Goal: Task Accomplishment & Management: Manage account settings

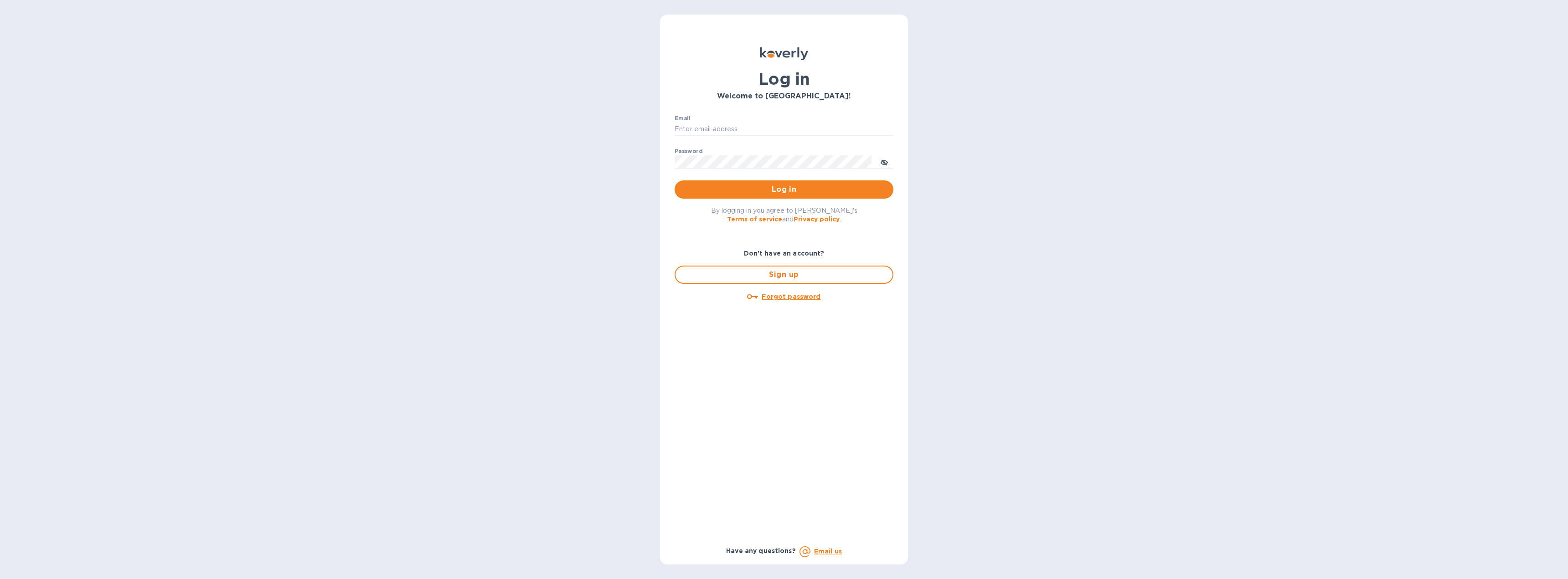
type input "[EMAIL_ADDRESS][DOMAIN_NAME]"
click at [777, 196] on button "Log in" at bounding box center [783, 190] width 219 height 18
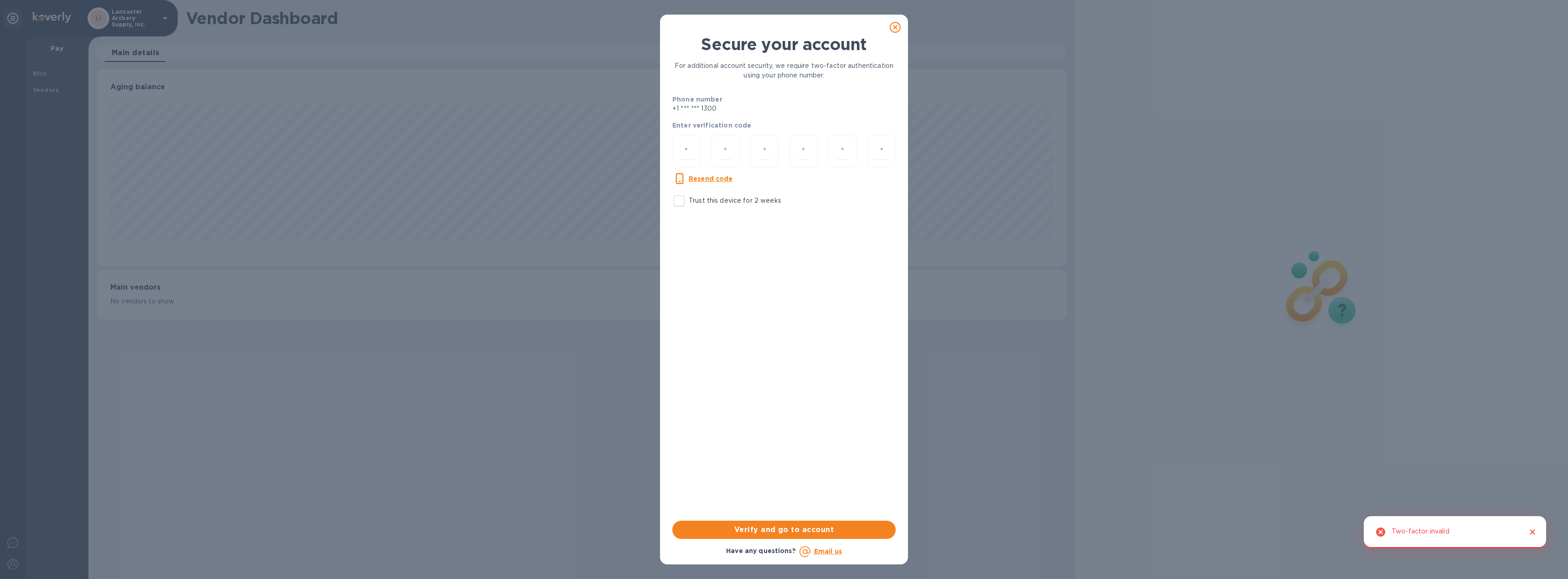
scroll to position [196, 970]
click at [690, 155] on input "number" at bounding box center [686, 151] width 13 height 17
type input "2"
type input "9"
type input "3"
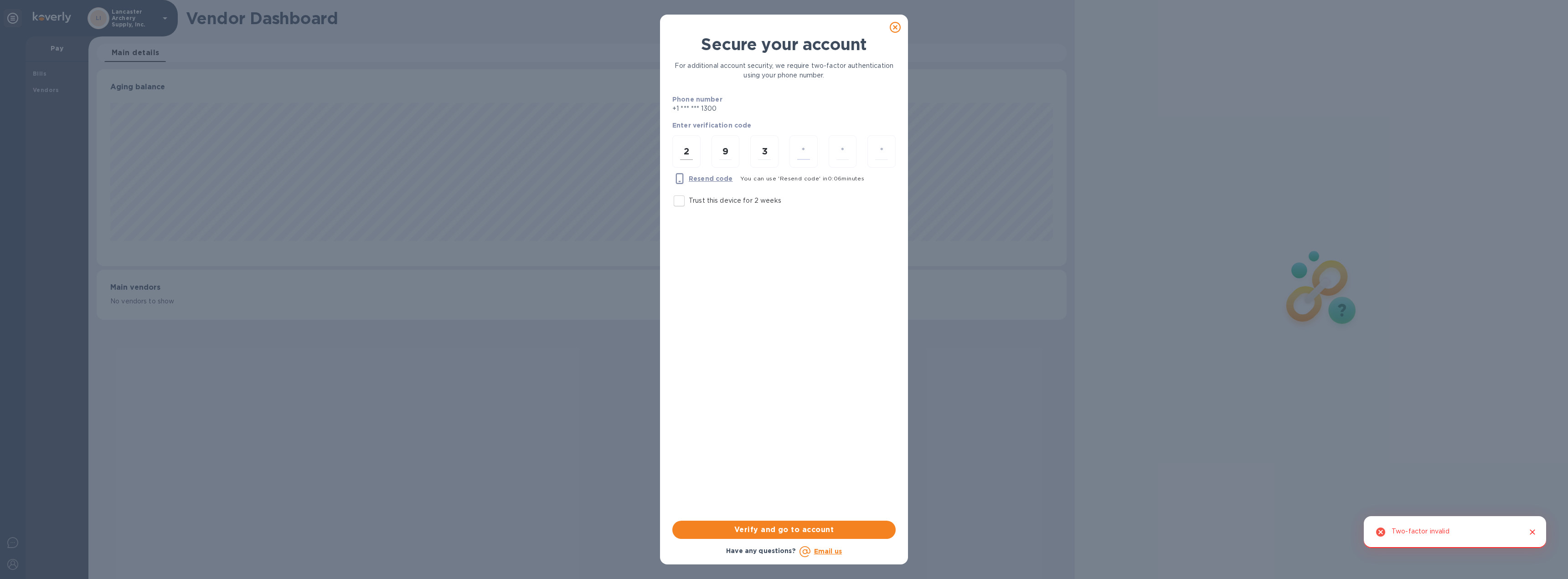
type input "3"
type input "5"
type input "3"
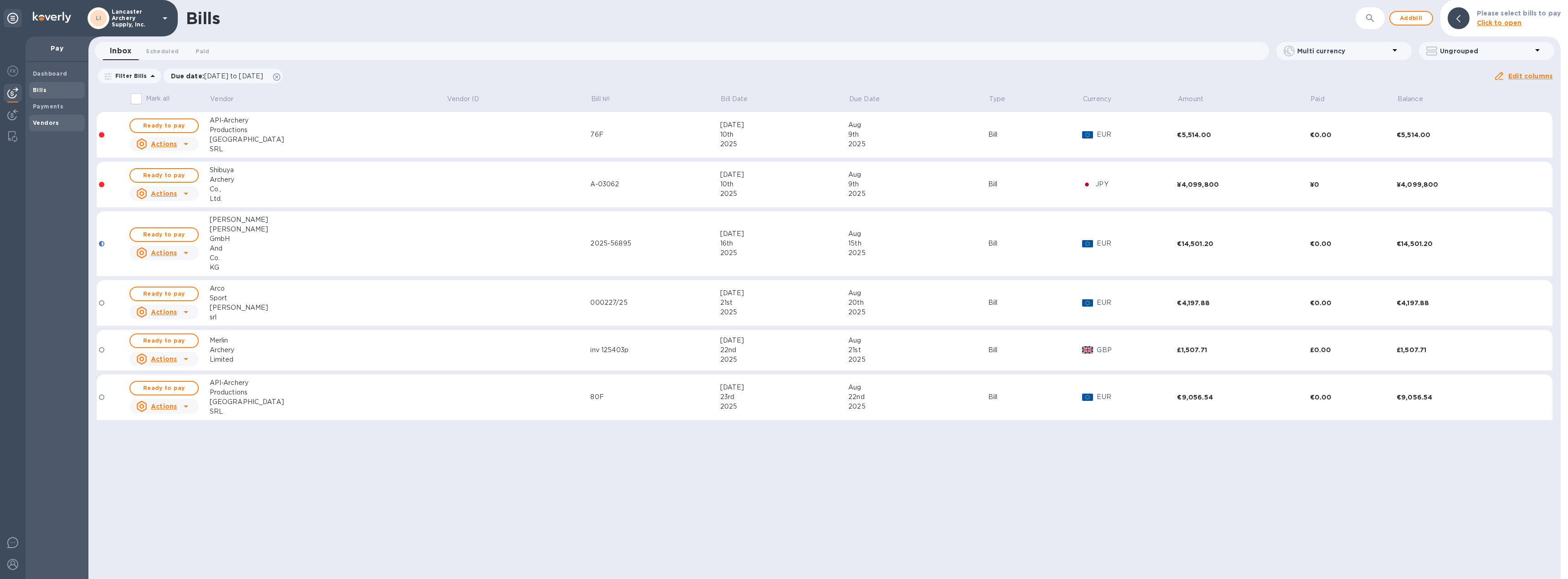
click at [53, 121] on b "Vendors" at bounding box center [46, 122] width 26 height 7
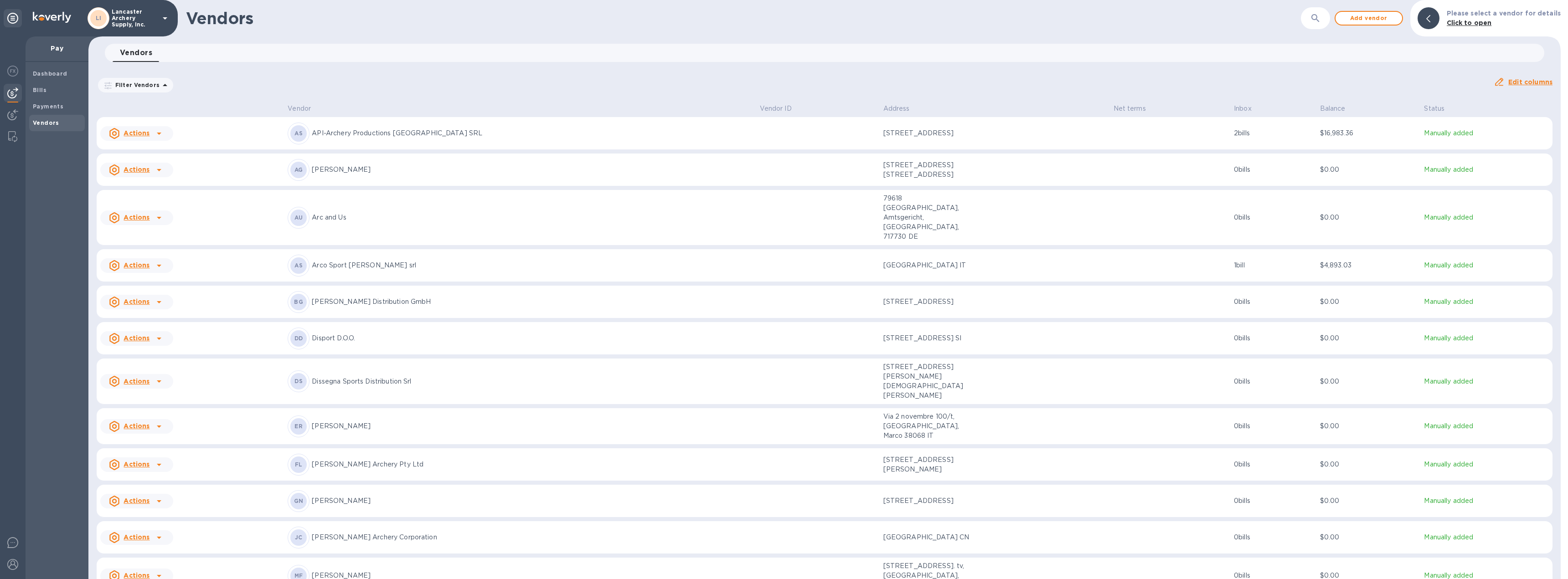
click at [1110, 130] on td at bounding box center [1170, 133] width 121 height 33
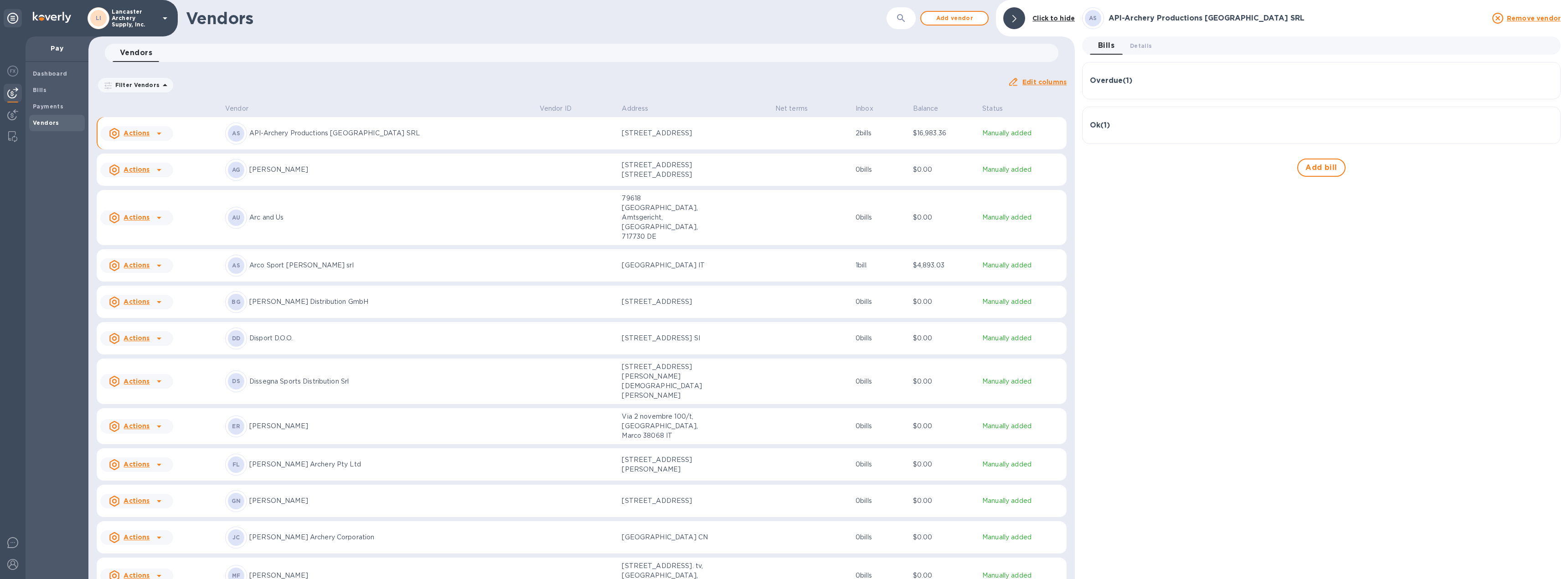
click at [1194, 75] on div "Overdue ( 1 )" at bounding box center [1321, 81] width 463 height 22
click at [1544, 125] on icon "button" at bounding box center [1545, 125] width 11 height 11
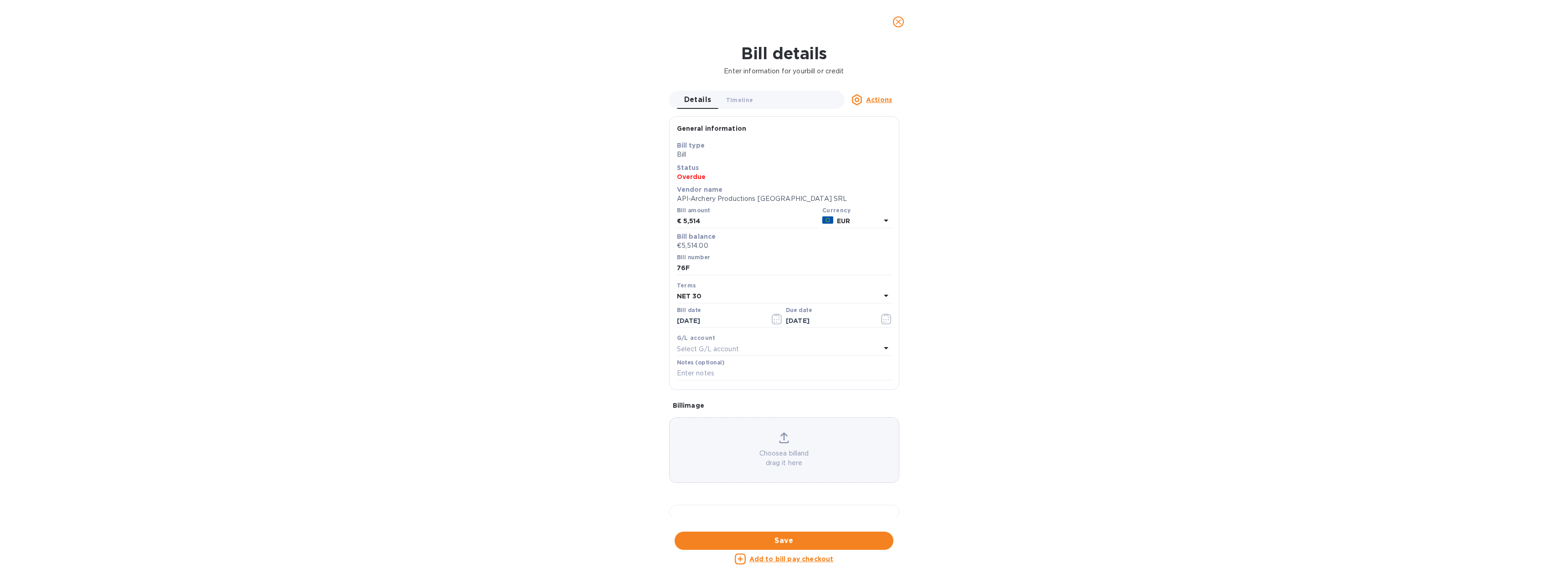
click at [879, 100] on u "Actions" at bounding box center [879, 100] width 26 height 7
click at [879, 158] on b "Delete" at bounding box center [881, 157] width 23 height 7
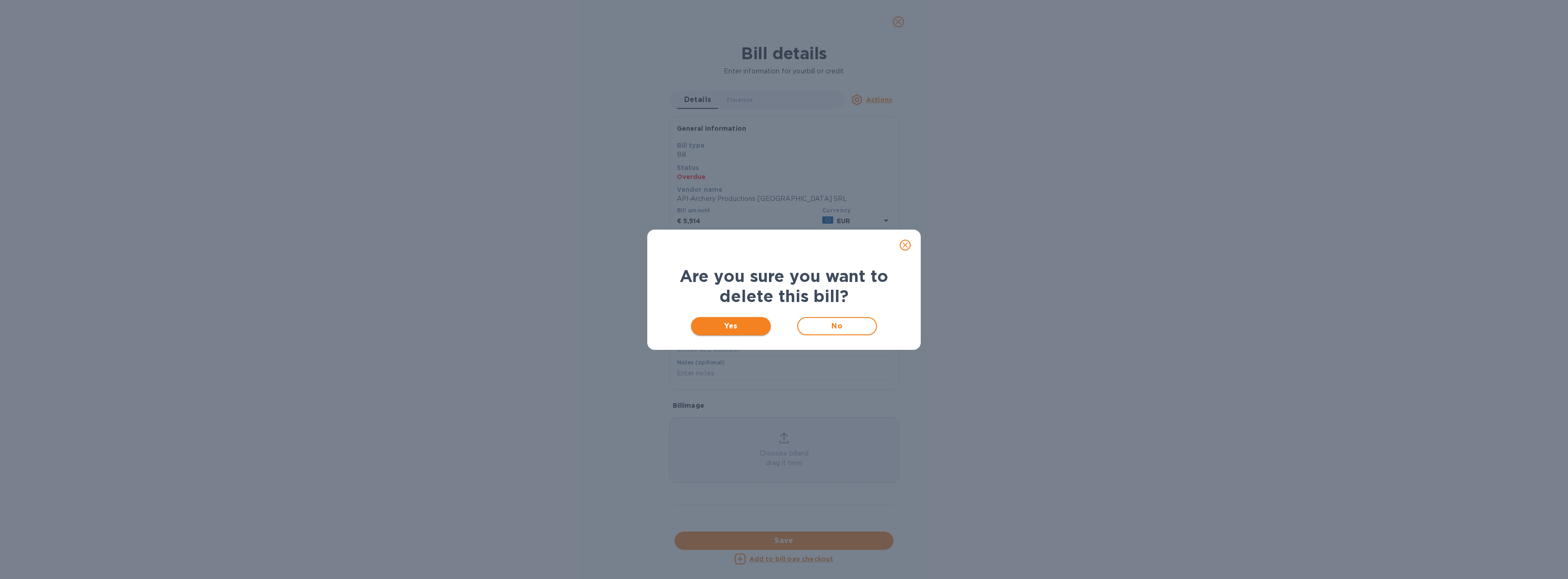
click at [712, 325] on span "Yes" at bounding box center [730, 326] width 65 height 11
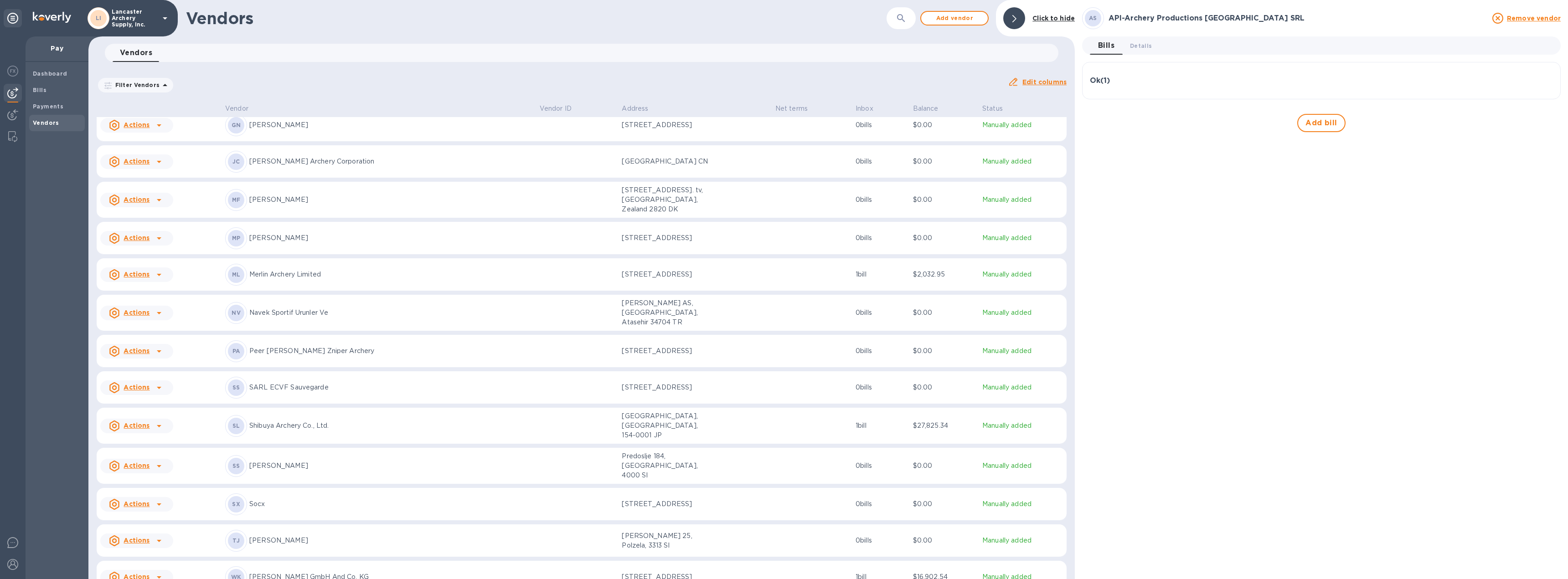
scroll to position [410, 0]
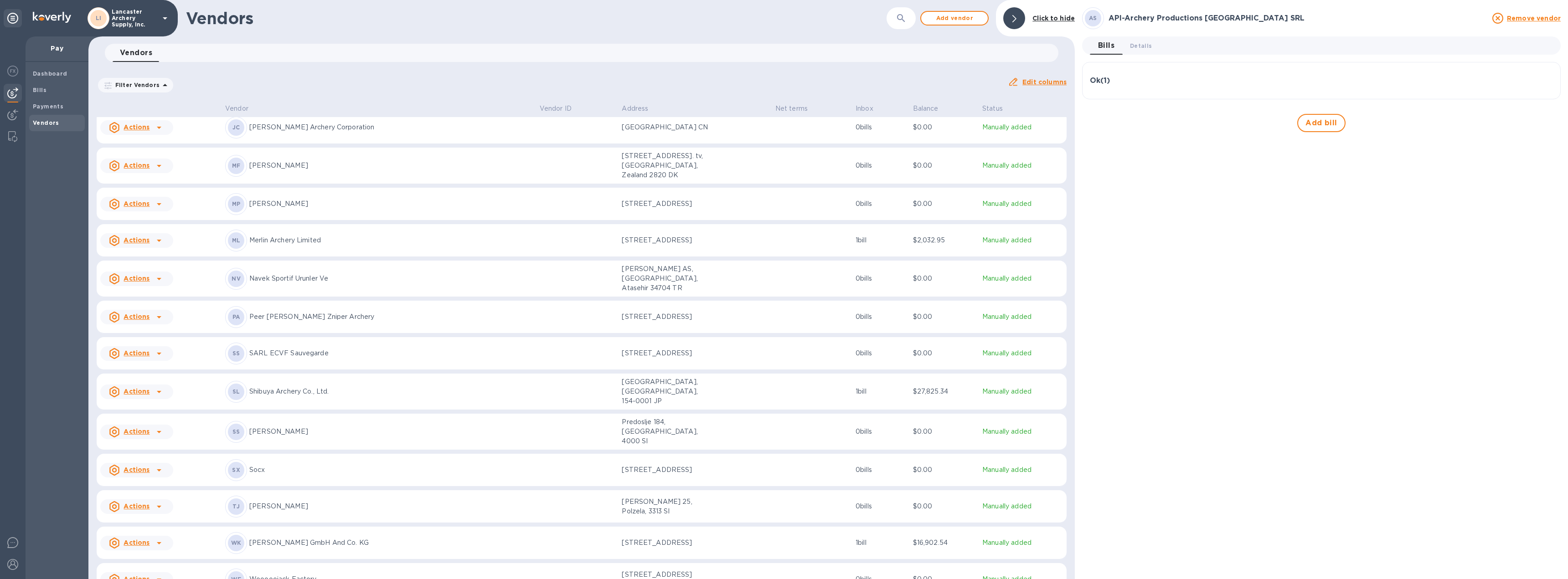
click at [772, 373] on td at bounding box center [812, 392] width 80 height 36
click at [1182, 74] on div "Overdue ( 1 )" at bounding box center [1321, 81] width 463 height 22
click at [1544, 124] on icon "button" at bounding box center [1545, 125] width 11 height 11
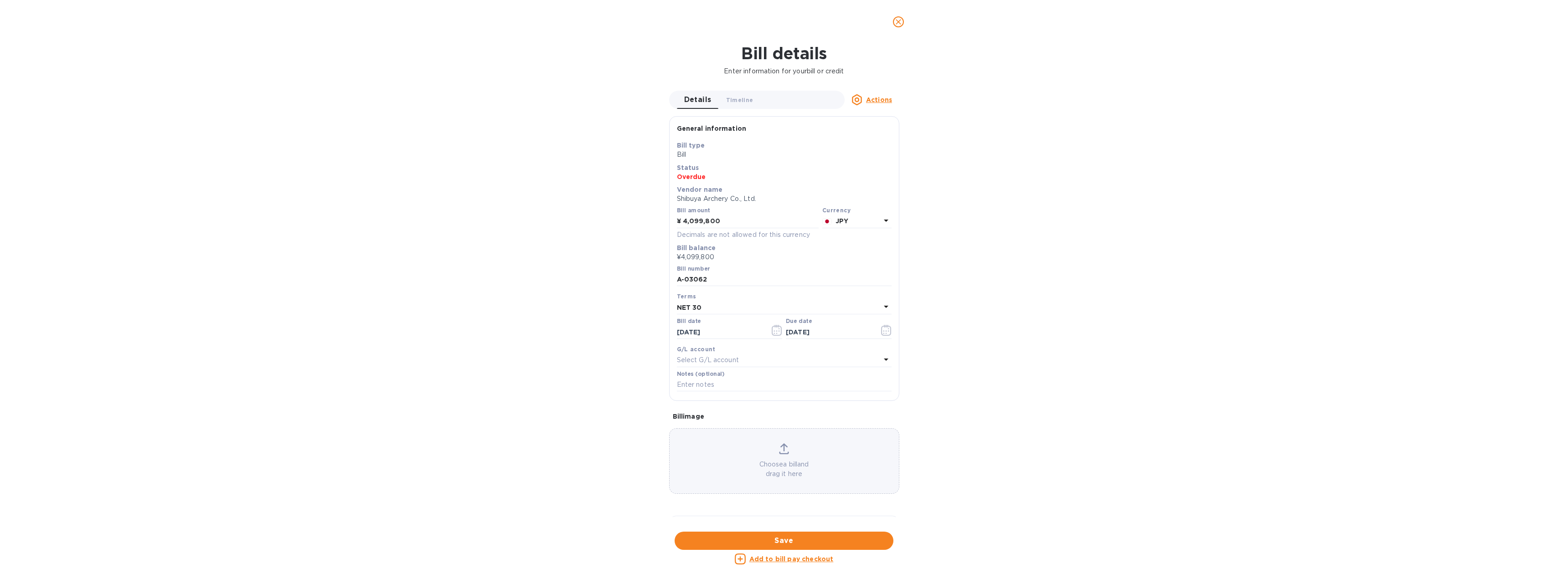
click at [883, 99] on u "Actions" at bounding box center [879, 100] width 26 height 7
click at [876, 158] on b "Delete" at bounding box center [881, 157] width 23 height 7
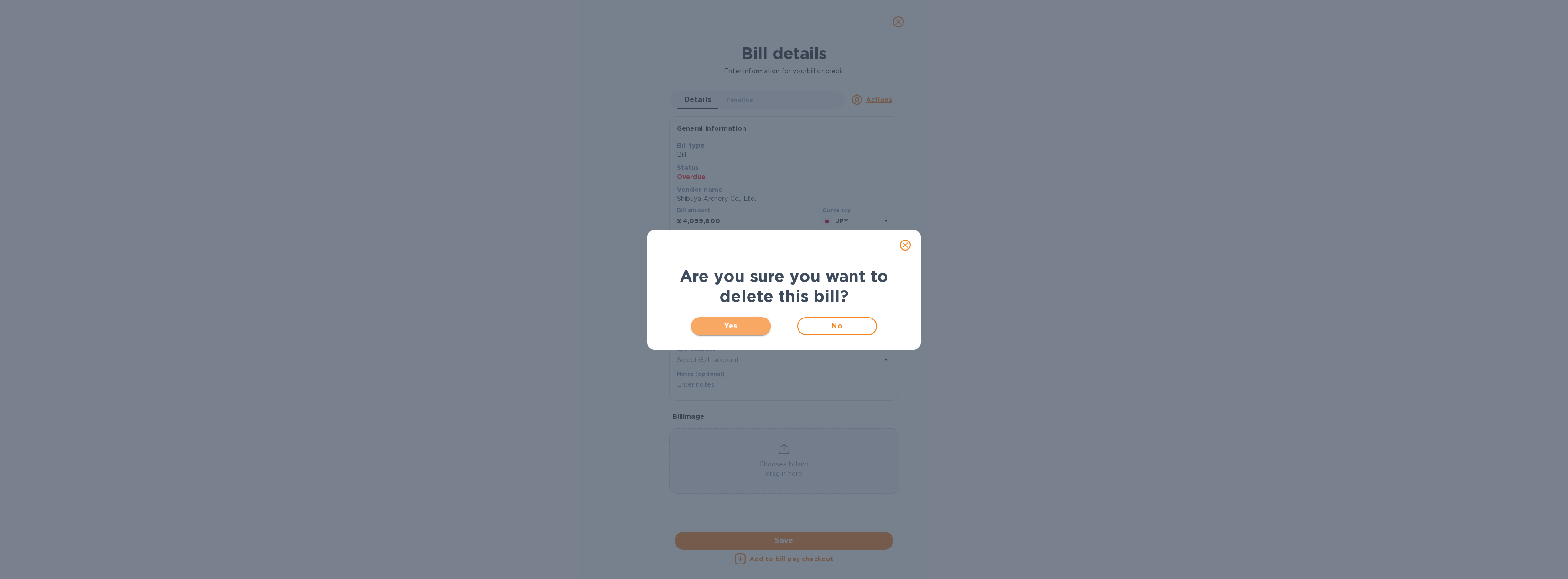
click at [725, 320] on button "Yes" at bounding box center [730, 326] width 80 height 18
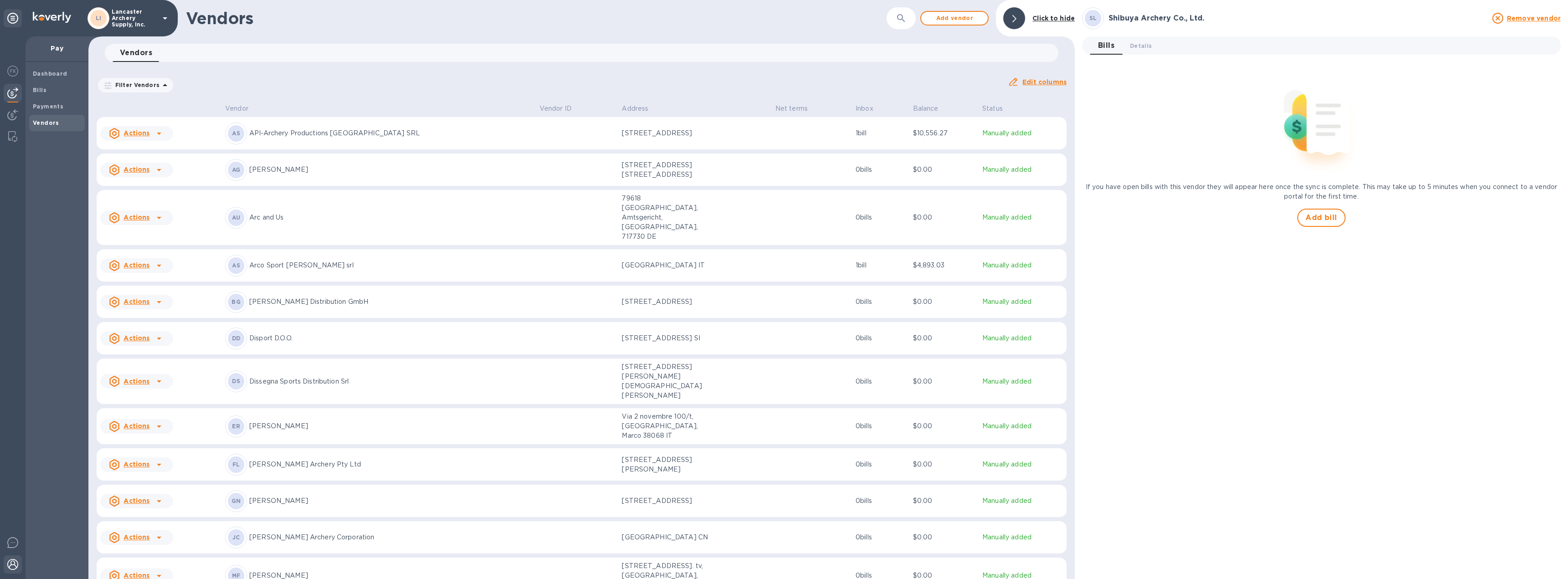
click at [15, 567] on img at bounding box center [13, 564] width 11 height 11
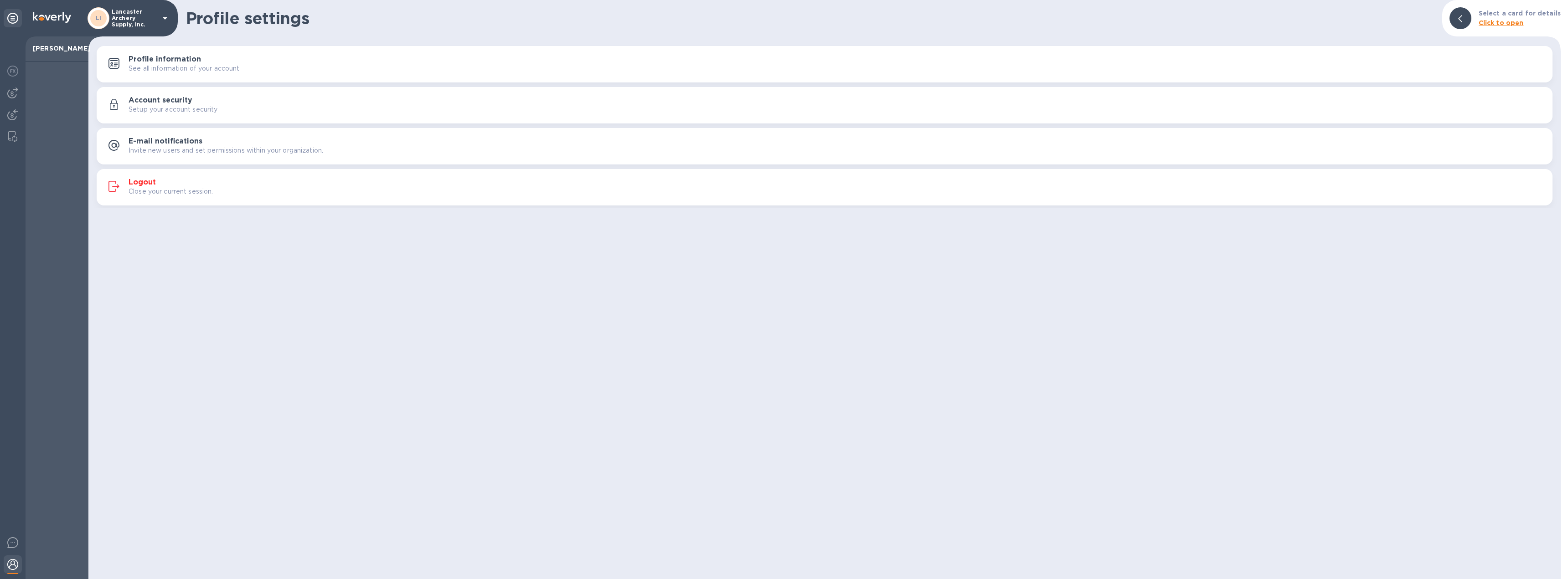
click at [150, 182] on h3 "Logout" at bounding box center [142, 182] width 27 height 9
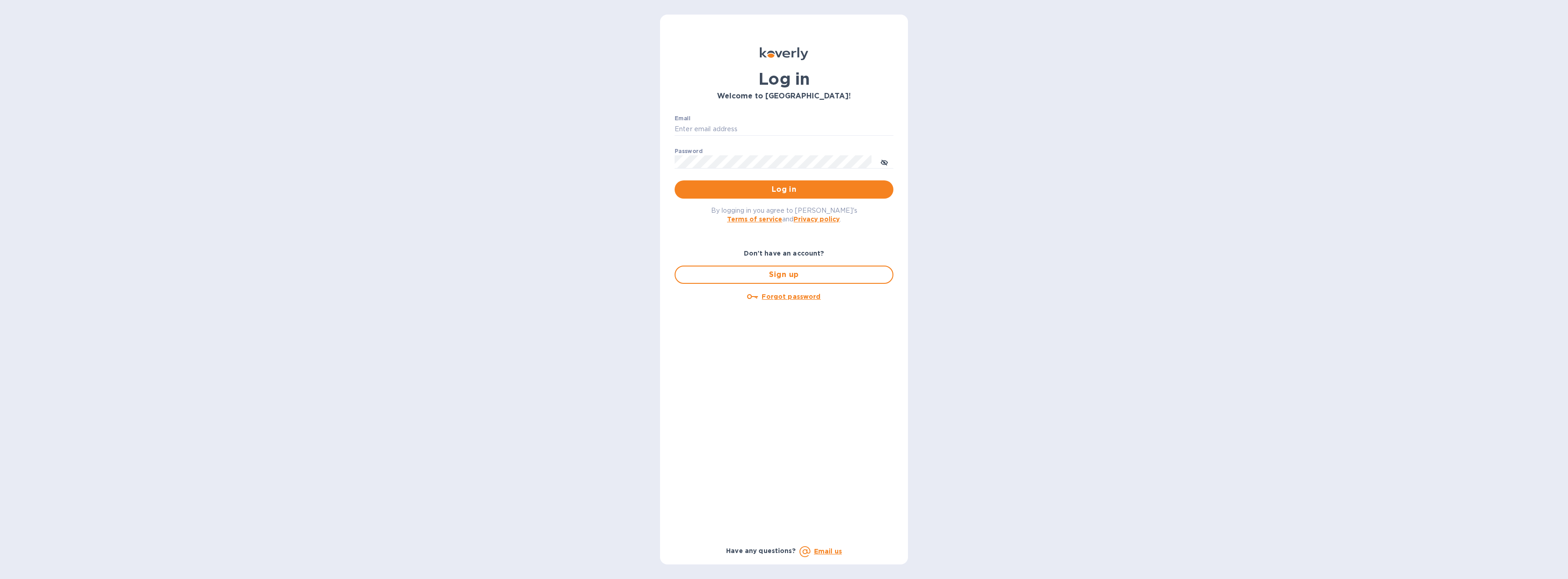
type input "[EMAIL_ADDRESS][DOMAIN_NAME]"
